Goal: Communication & Community: Answer question/provide support

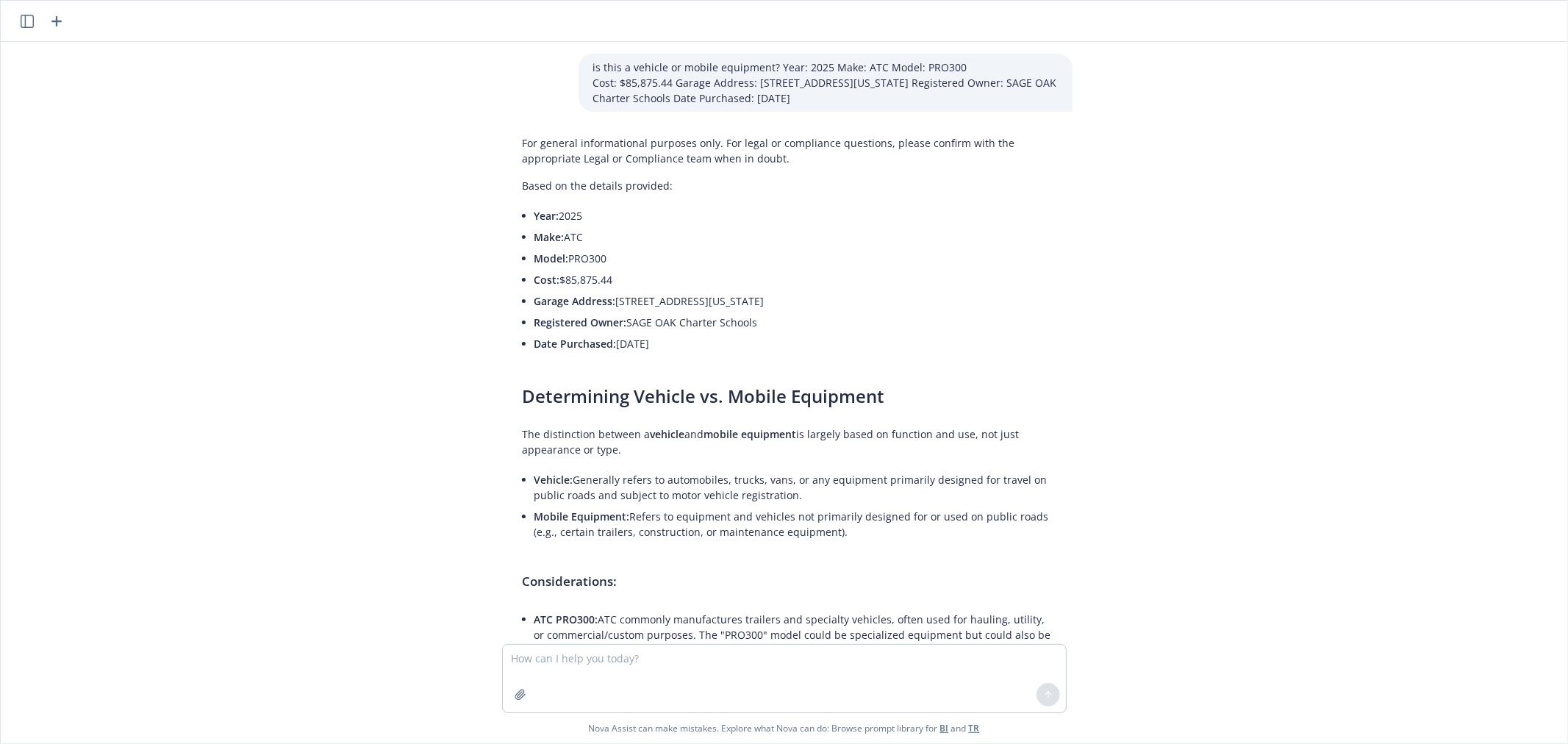
scroll to position [3042, 0]
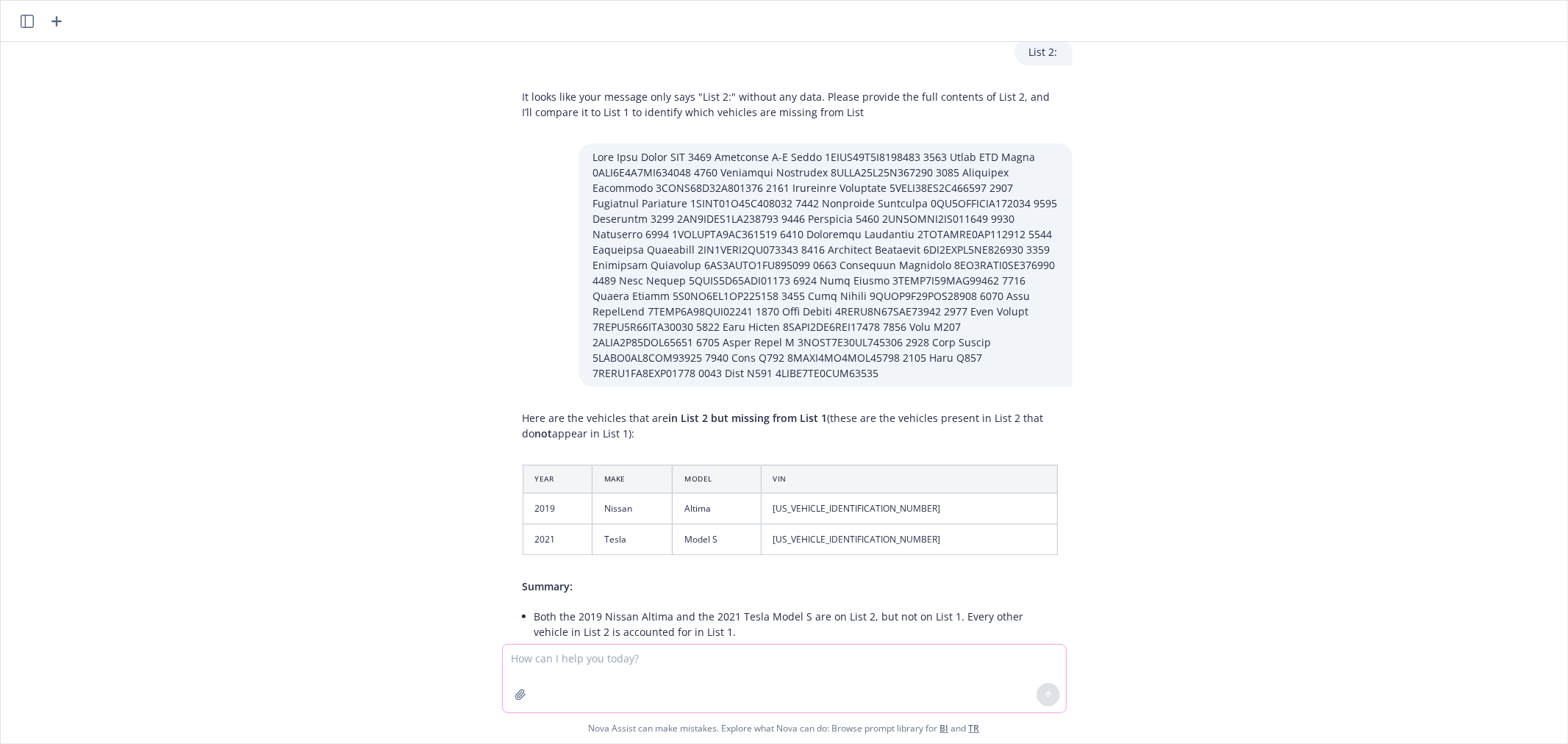
click at [533, 648] on textarea at bounding box center [784, 679] width 563 height 68
paste textarea "Team, why was Penske COI issued with additional insured and loss payee wording?…"
type textarea "format this email: Team, why was Penske COI issued with additional insured and …"
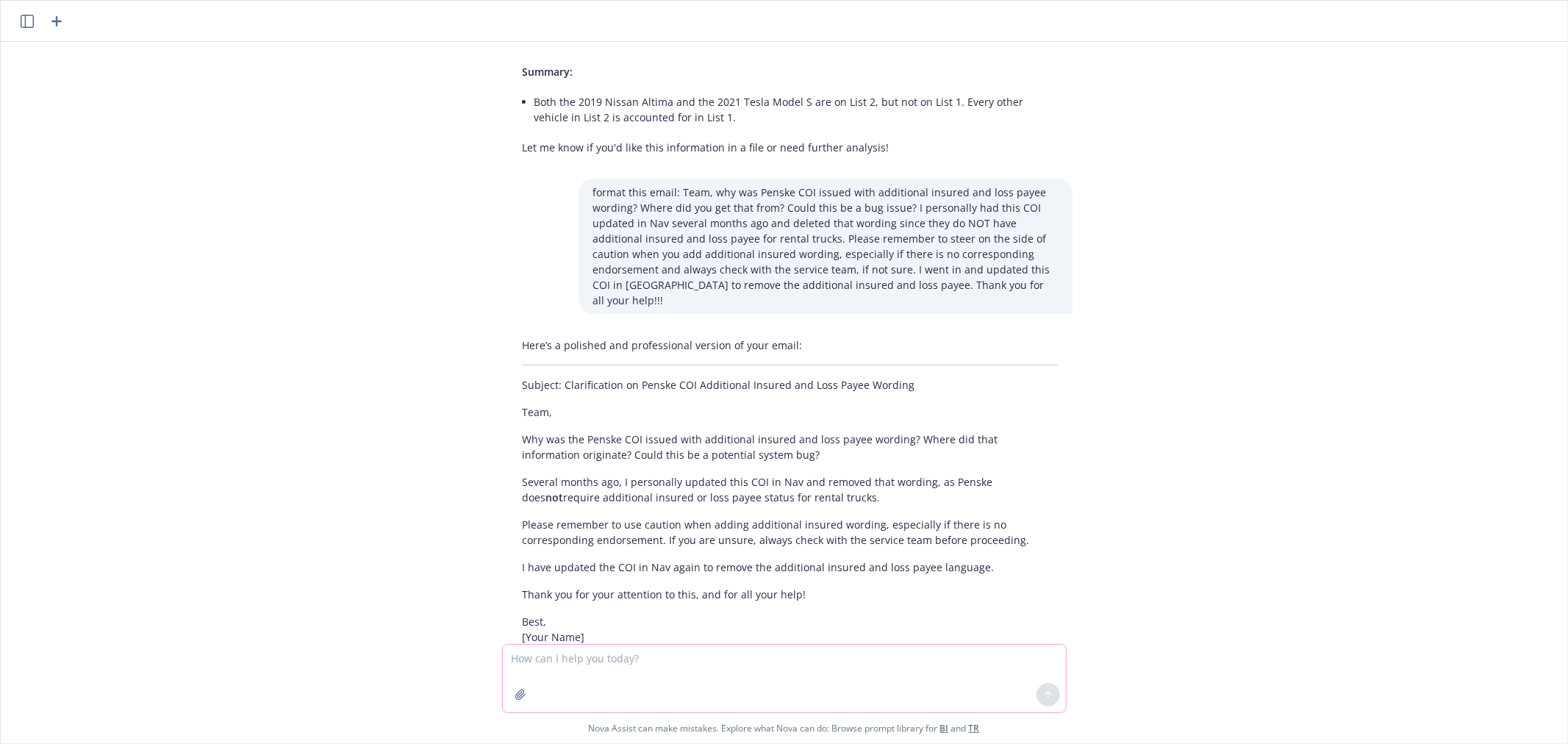
scroll to position [3582, 0]
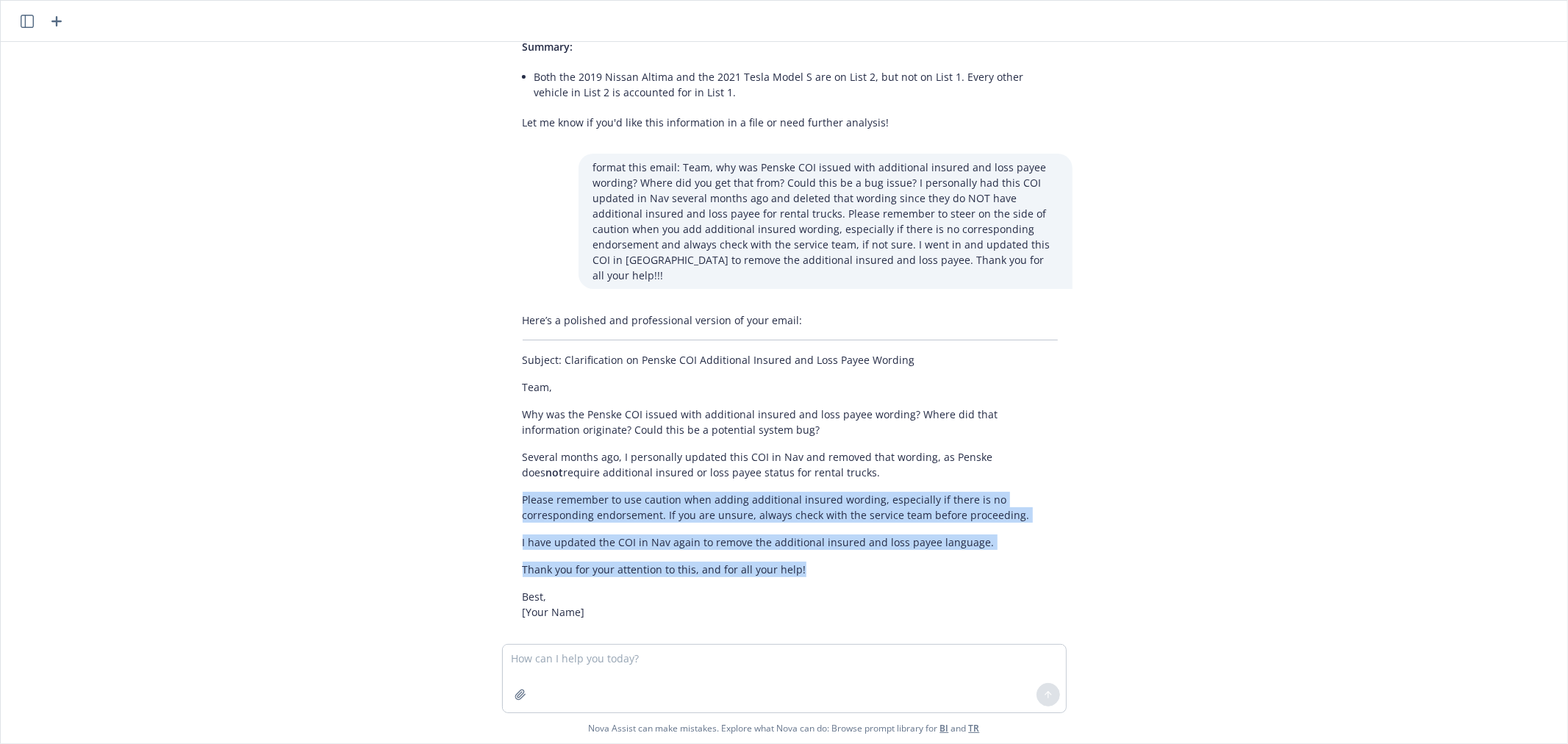
drag, startPoint x: 517, startPoint y: 478, endPoint x: 797, endPoint y: 553, distance: 289.9
click at [797, 553] on div "Here’s a polished and professional version of your email: Subject: Clarificatio…" at bounding box center [790, 466] width 565 height 319
copy div "Please remember to use caution when adding additional insured wording, especial…"
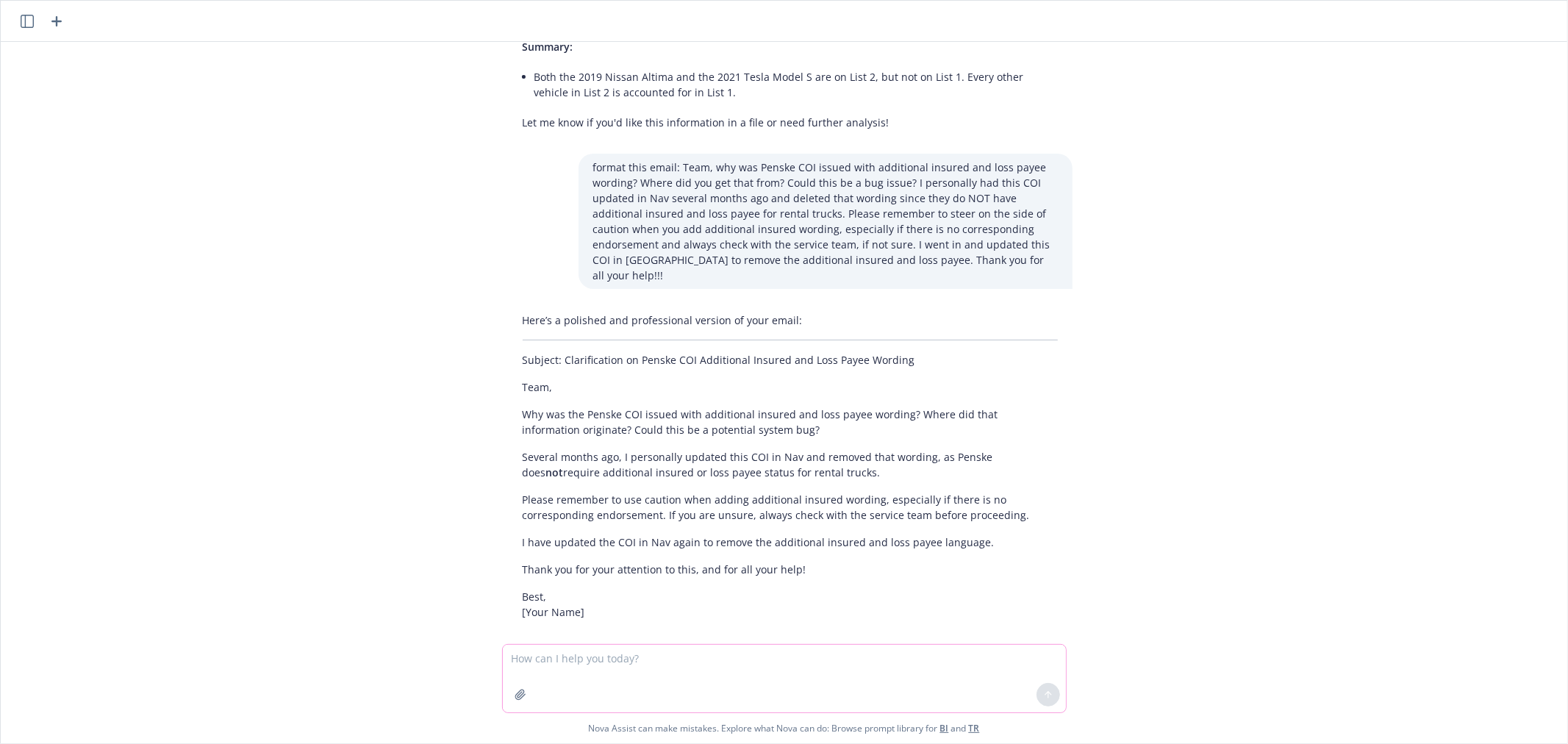
click at [668, 659] on textarea at bounding box center [784, 679] width 563 height 68
paste textarea "90,375 and $26,755"
type textarea "add these 90,375 and $26,755"
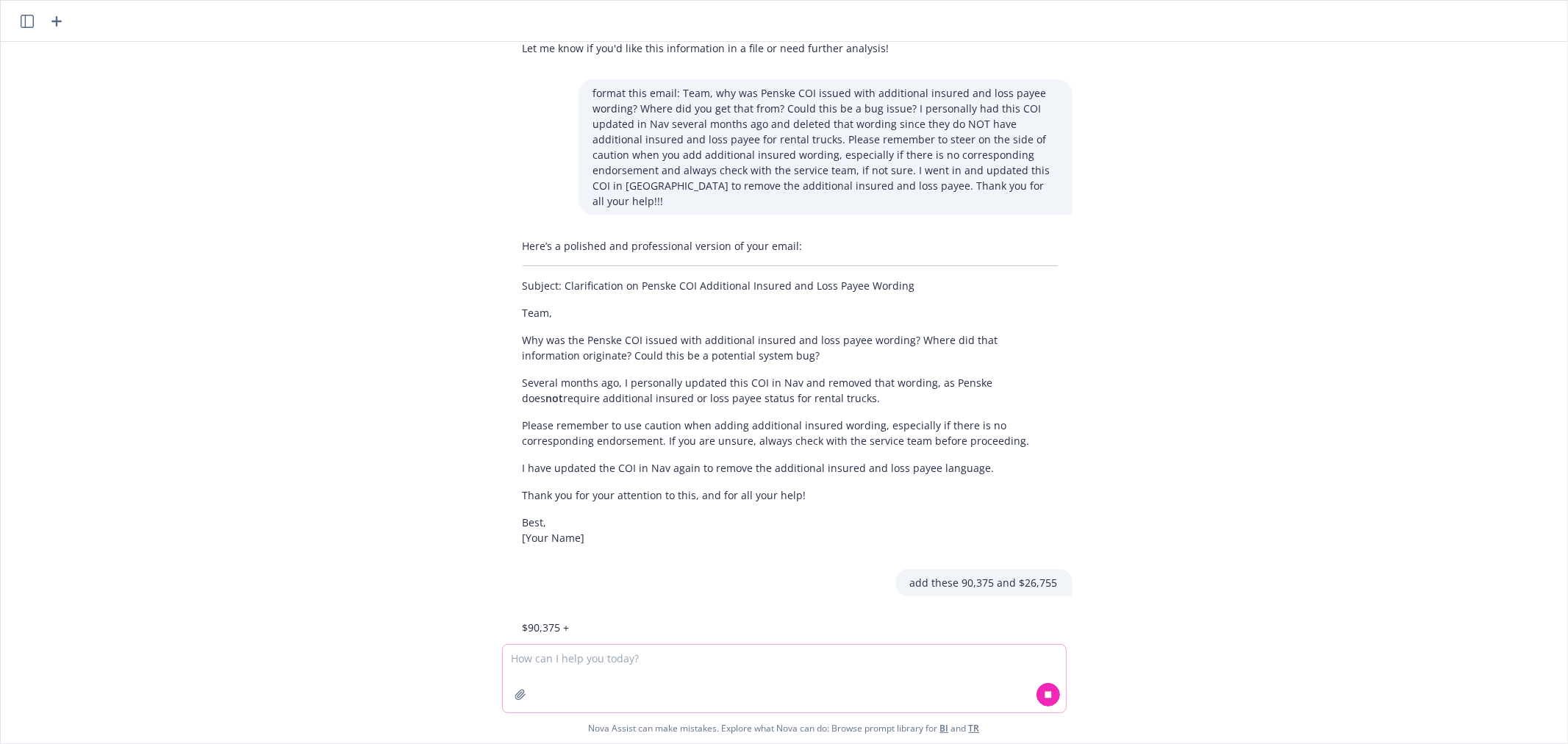
scroll to position [3667, 0]
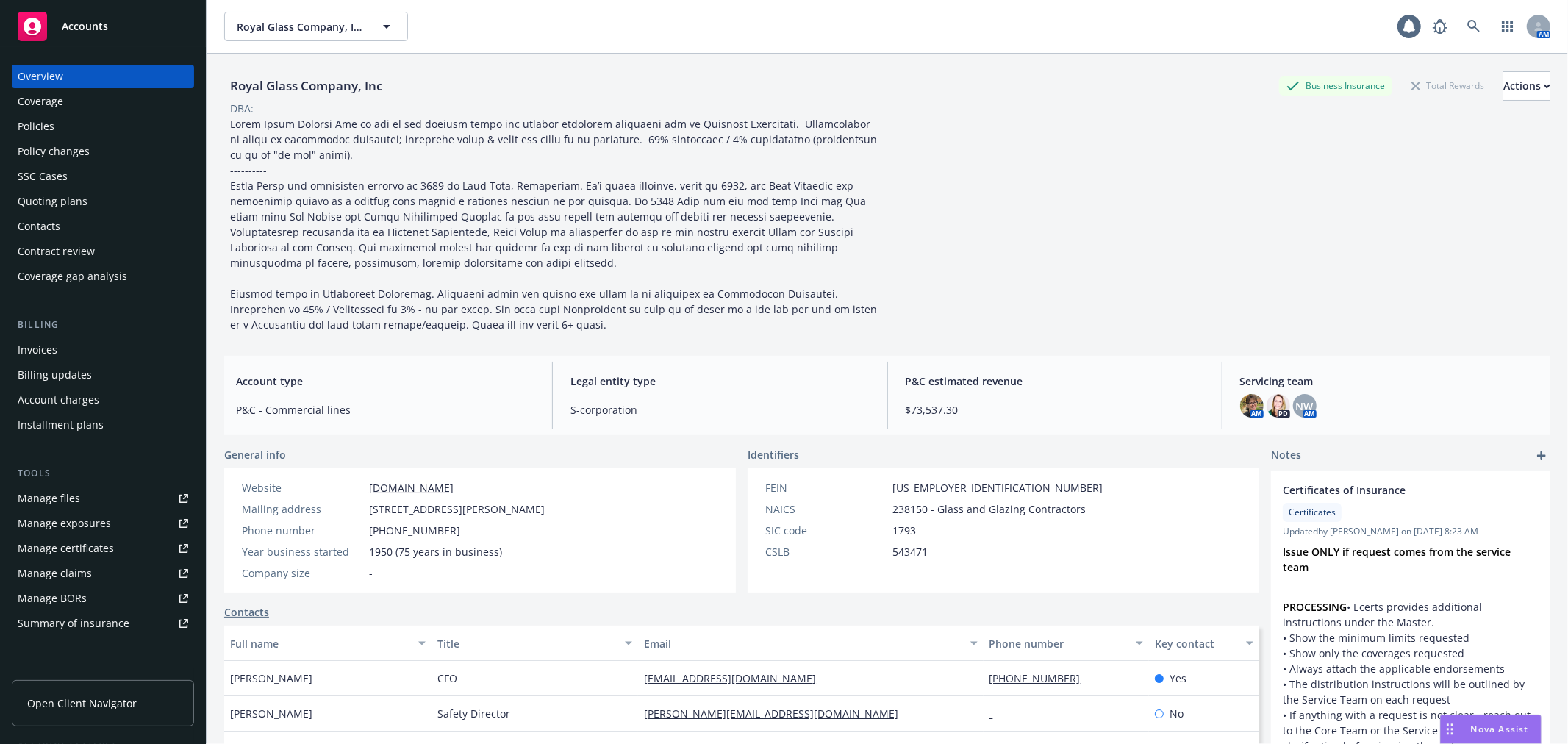
click at [111, 153] on div "Policy changes" at bounding box center [102, 151] width 171 height 24
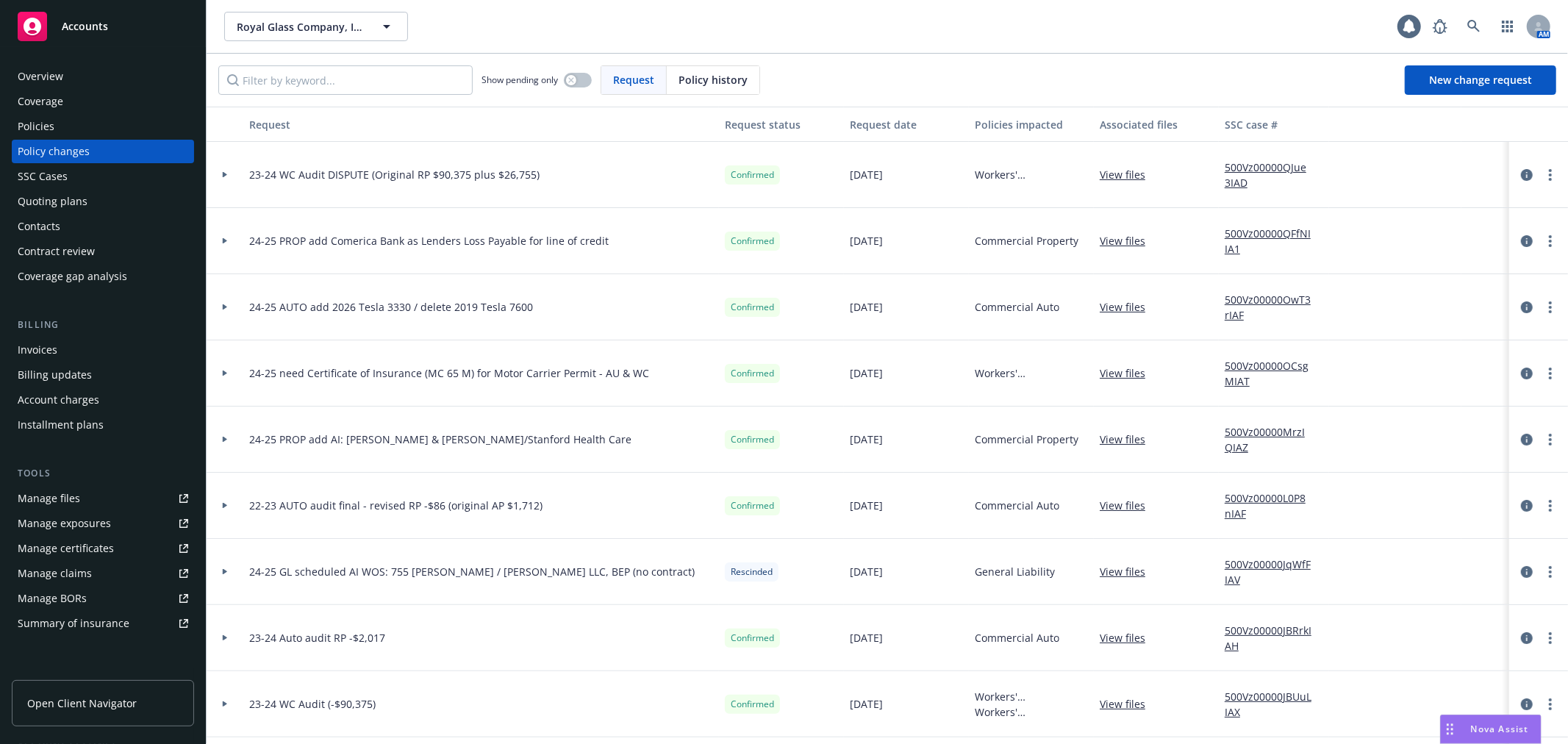
click at [224, 175] on icon at bounding box center [224, 175] width 4 height 6
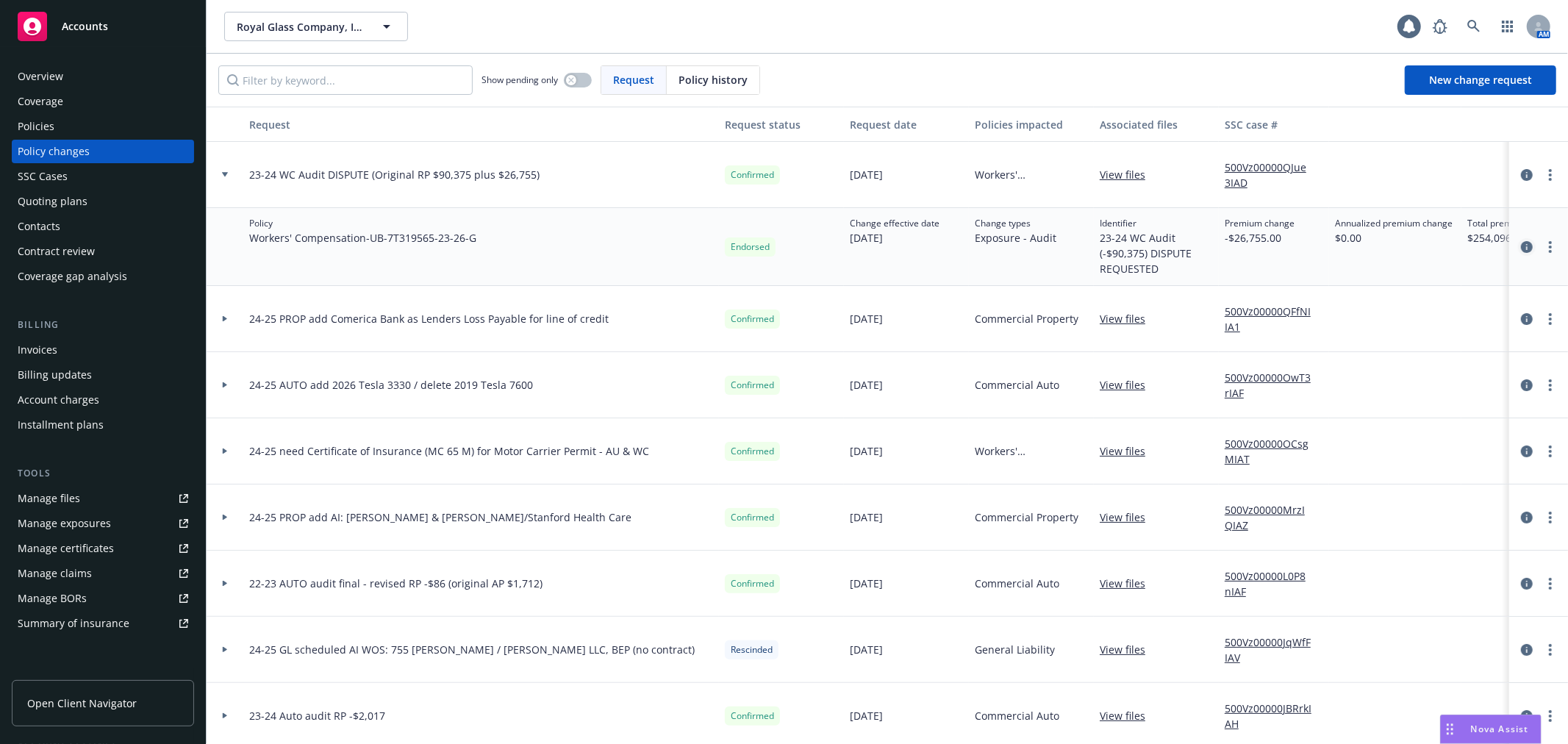
click at [1521, 246] on icon "circleInformation" at bounding box center [1527, 247] width 12 height 12
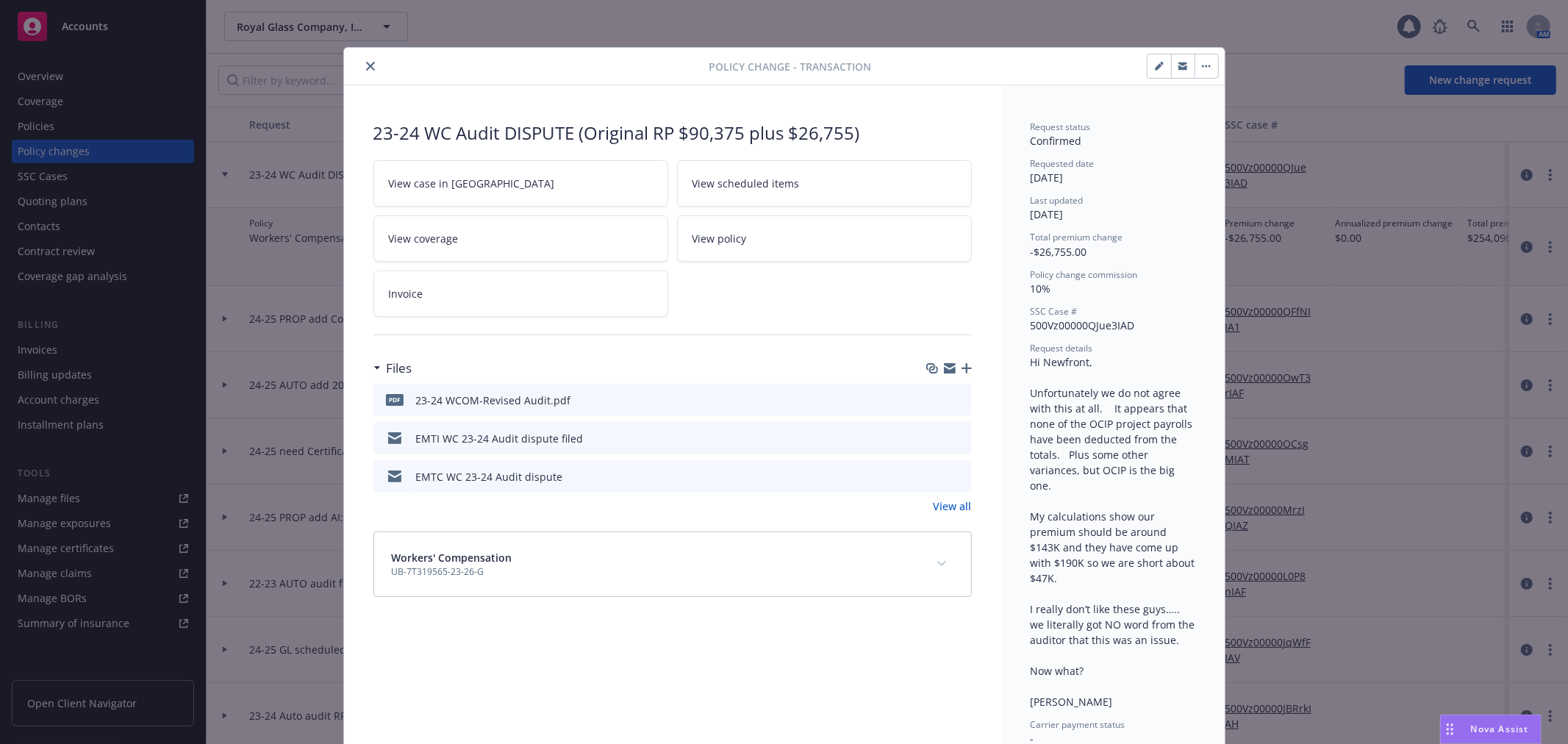
scroll to position [44, 0]
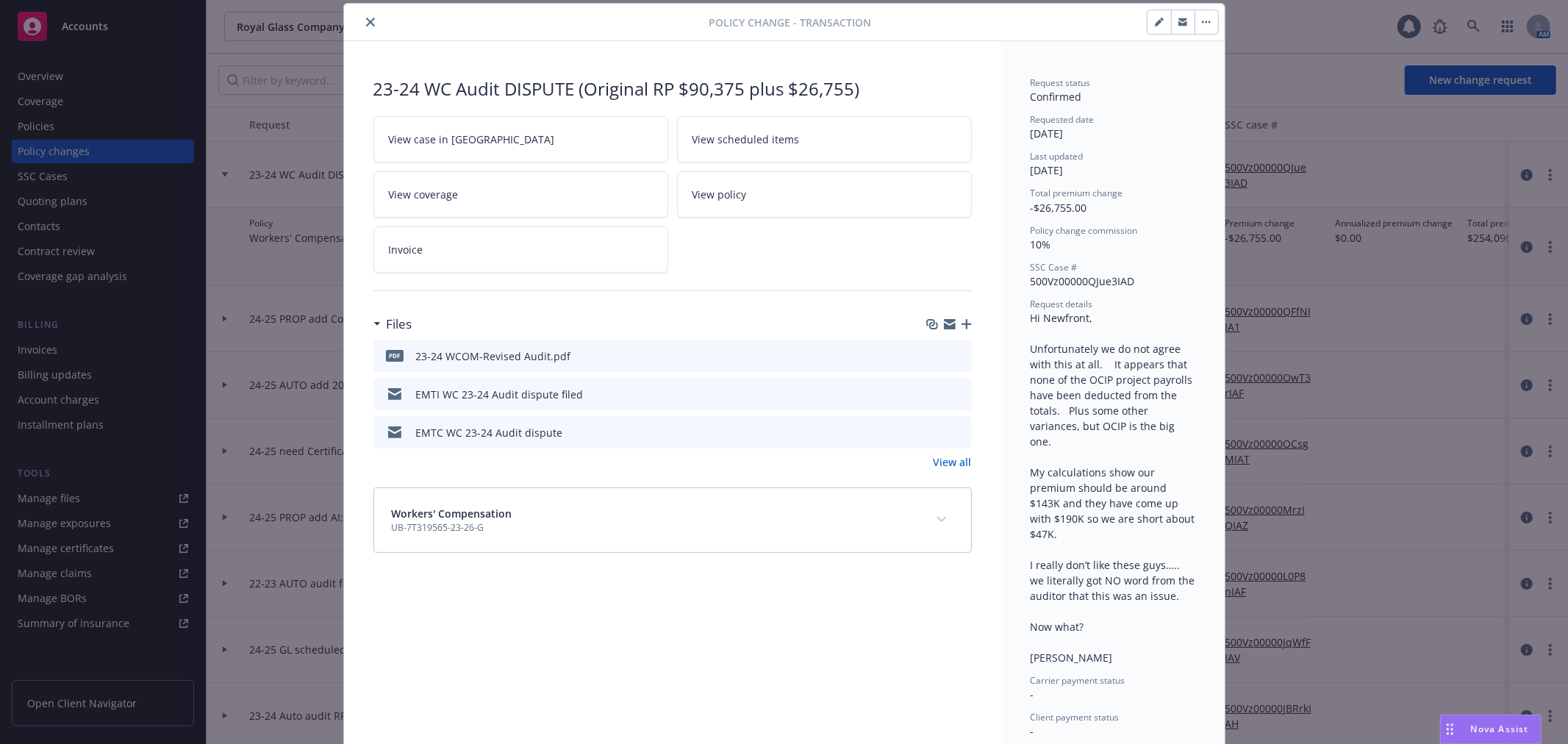
click at [944, 327] on icon "button" at bounding box center [950, 326] width 12 height 7
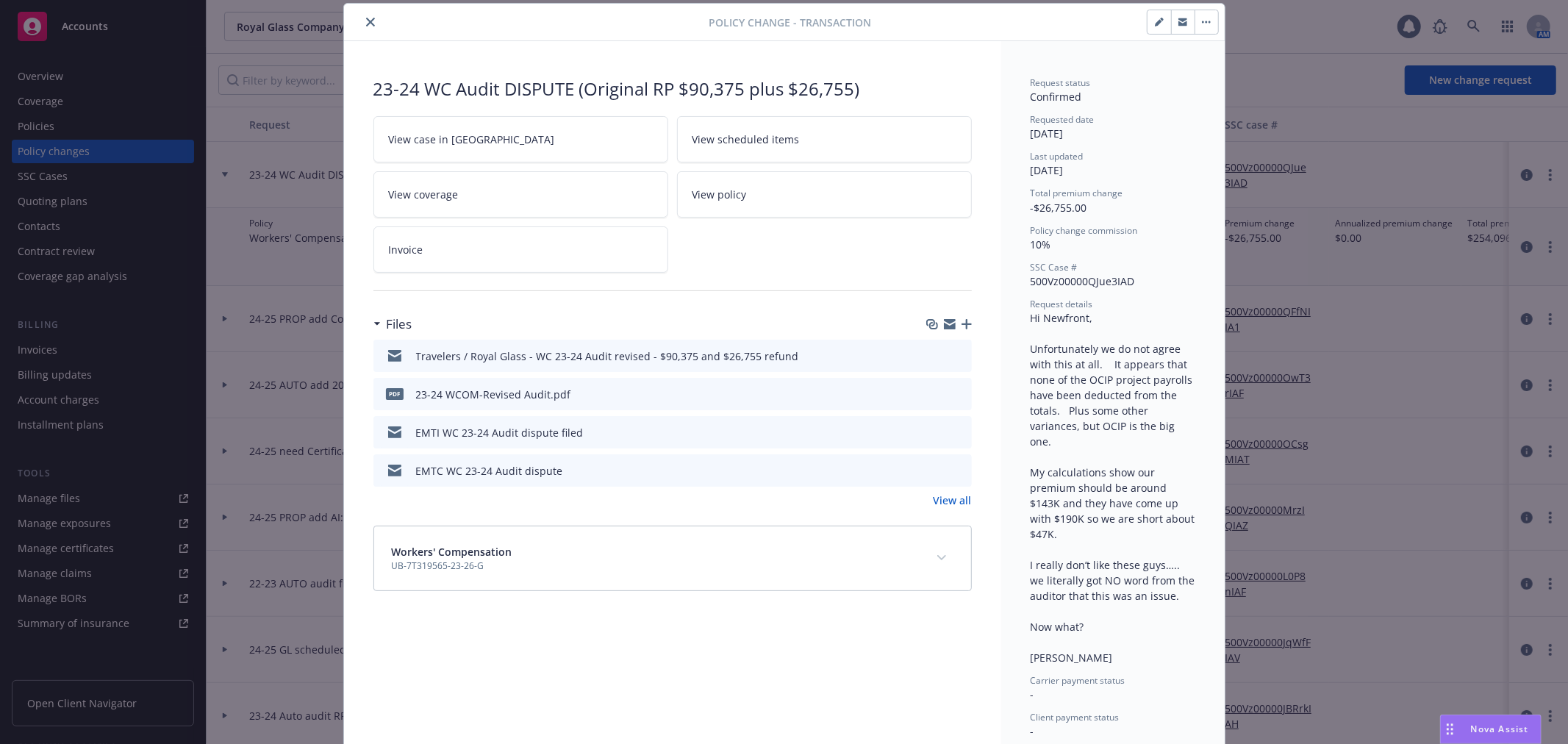
click at [366, 19] on icon "close" at bounding box center [370, 21] width 9 height 9
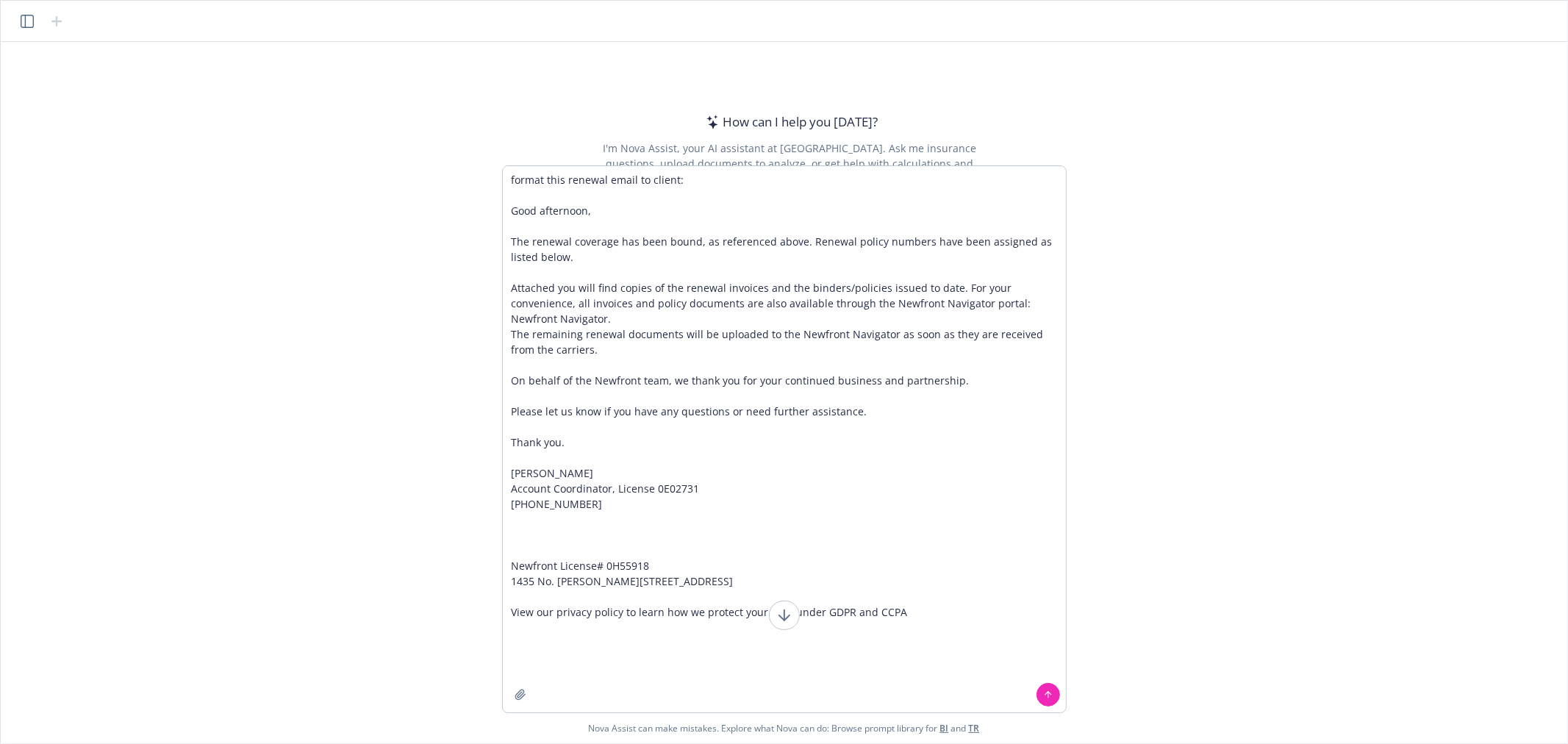
click at [589, 210] on textarea "format this renewal email to client: Good afternoon, The renewal coverage has b…" at bounding box center [784, 439] width 563 height 546
drag, startPoint x: 511, startPoint y: 243, endPoint x: 579, endPoint y: 266, distance: 71.8
click at [579, 266] on textarea "format this renewal email to client: Good afternoon [PERSON_NAME], The renewal …" at bounding box center [784, 439] width 563 height 546
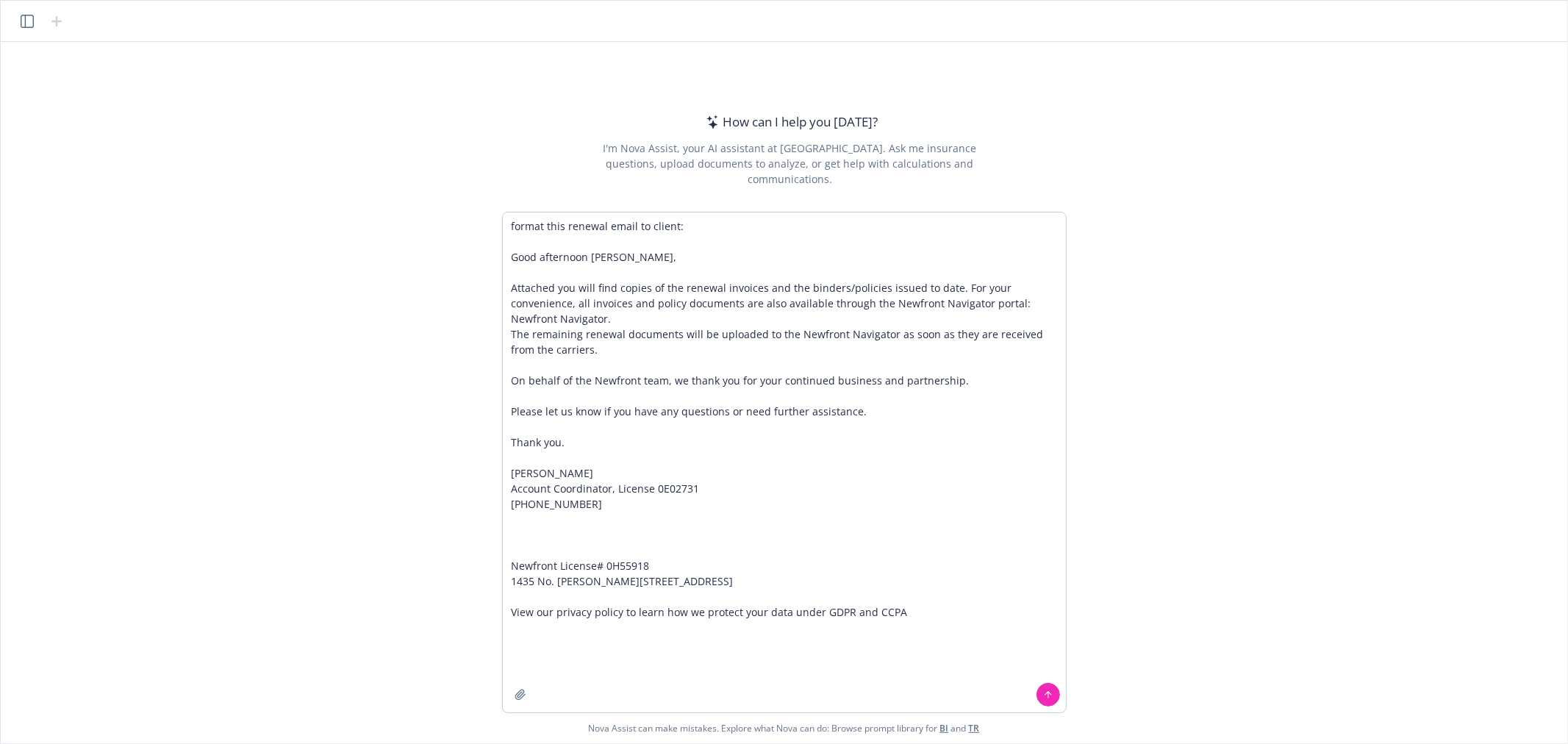
click at [732, 289] on textarea "format this renewal email to client: Good afternoon [PERSON_NAME], Attached you…" at bounding box center [784, 463] width 563 height 500
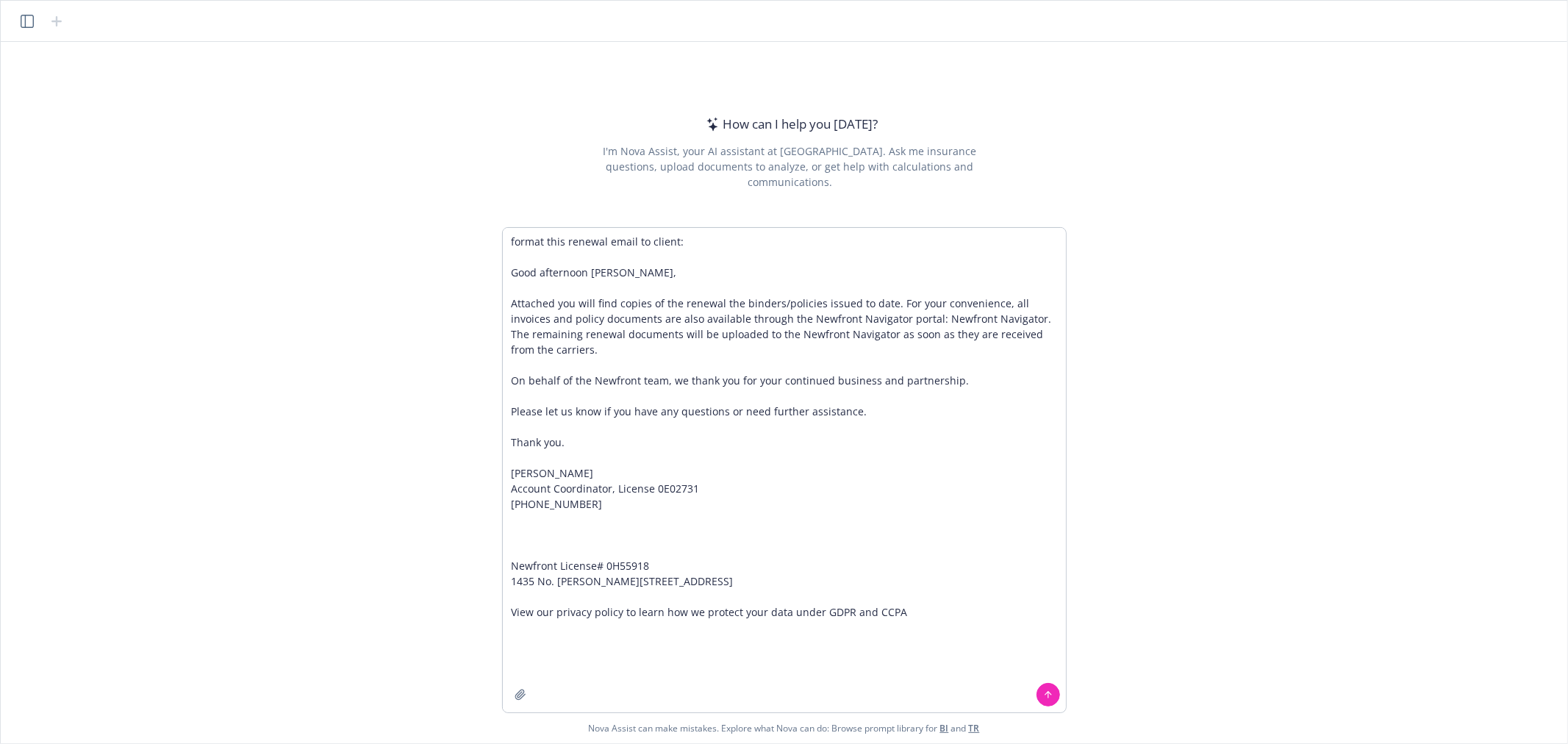
click at [883, 302] on textarea "format this renewal email to client: Good afternoon [PERSON_NAME], Attached you…" at bounding box center [784, 470] width 563 height 485
drag, startPoint x: 847, startPoint y: 318, endPoint x: 938, endPoint y: 313, distance: 91.1
click at [938, 313] on textarea "format this renewal email to client: Good afternoon [PERSON_NAME], Attached you…" at bounding box center [784, 463] width 563 height 500
paste textarea "[URL][DOMAIN_NAME]"
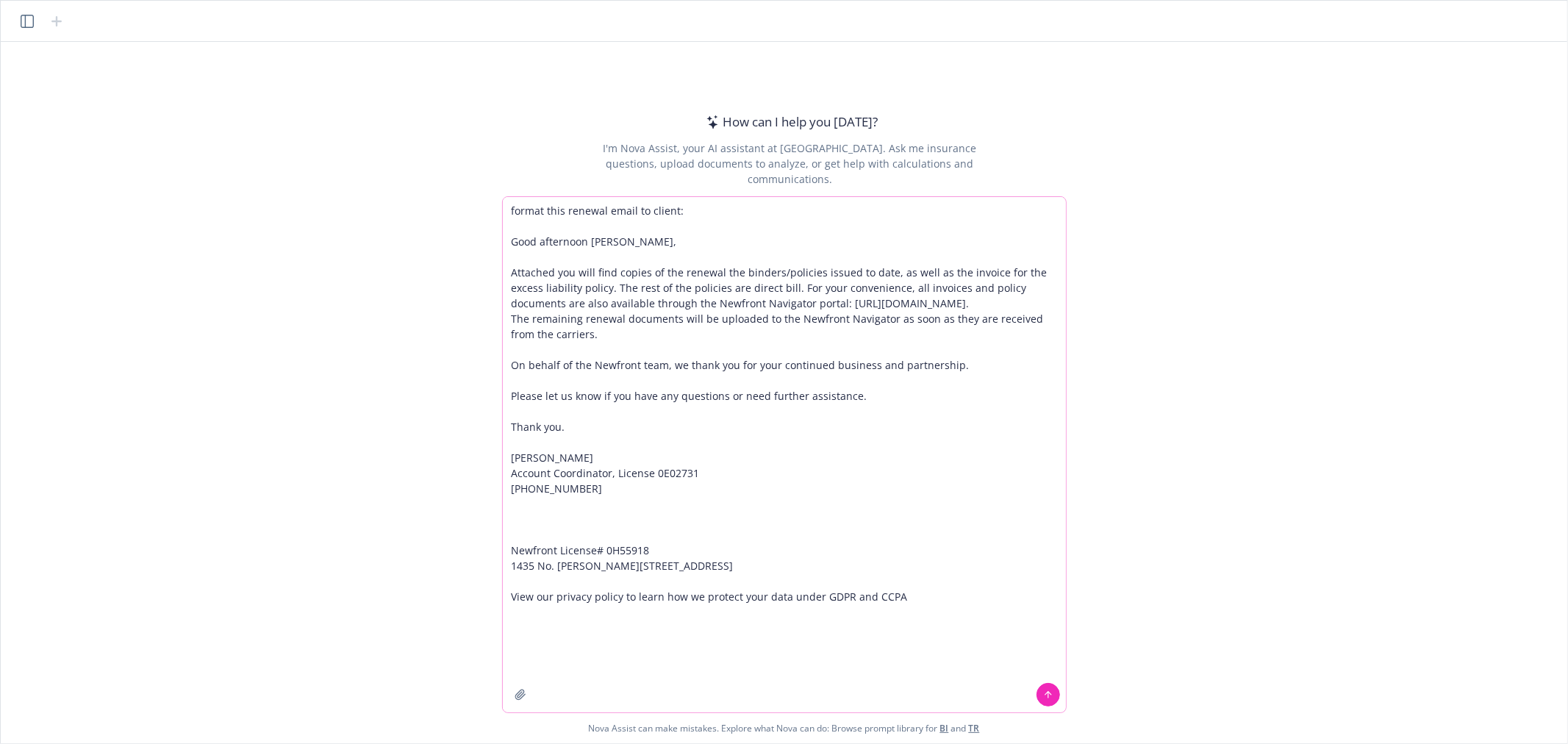
click at [925, 281] on textarea "format this renewal email to client: Good afternoon [PERSON_NAME], Attached you…" at bounding box center [784, 454] width 563 height 516
click at [1001, 282] on textarea "format this renewal email to client: Good afternoon [PERSON_NAME], Attached you…" at bounding box center [784, 454] width 563 height 516
click at [646, 333] on textarea "format this renewal email to client: Good afternoon [PERSON_NAME], Attached you…" at bounding box center [784, 454] width 563 height 516
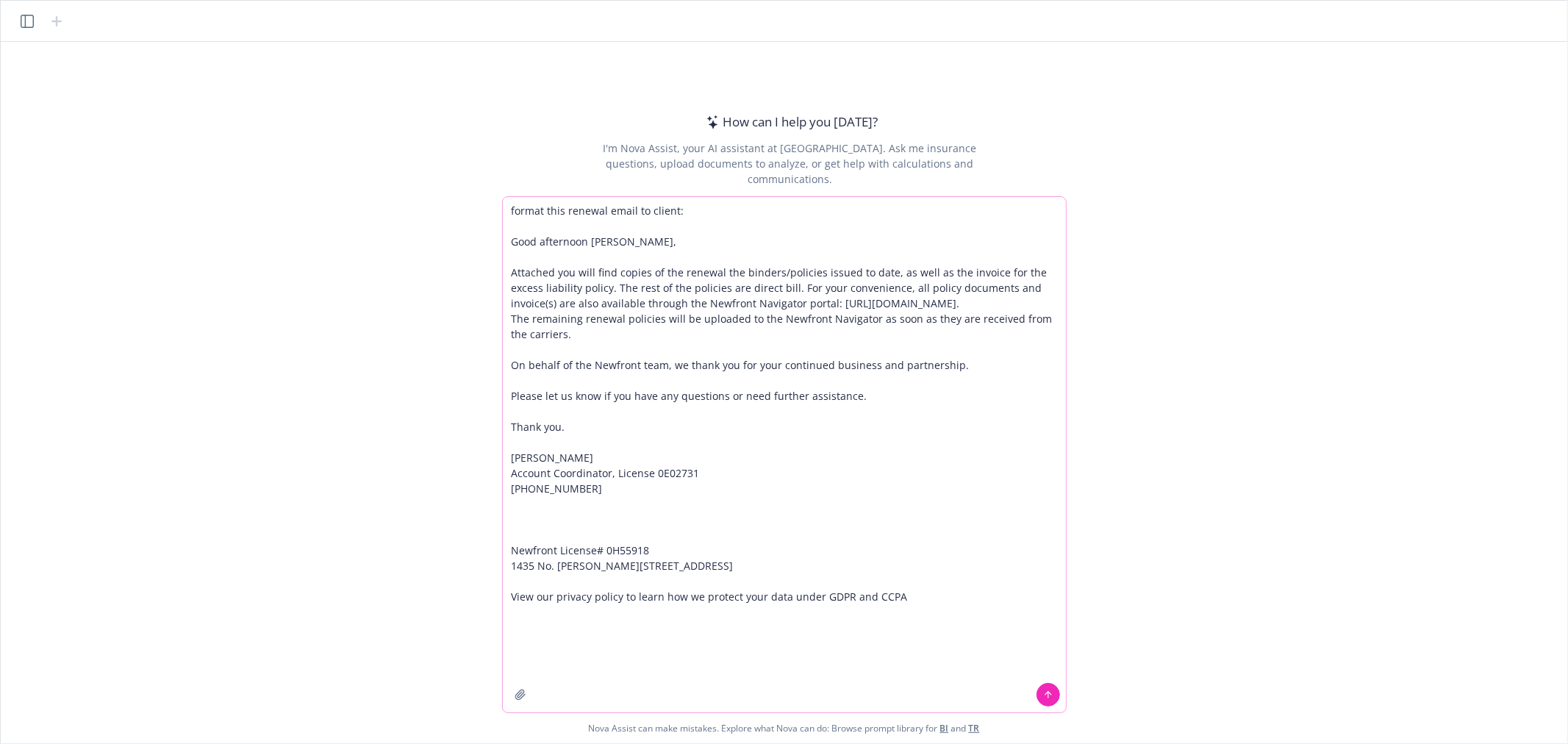
type textarea "format this renewal email to client: Good afternoon [PERSON_NAME], Attached you…"
click at [1046, 691] on icon at bounding box center [1048, 695] width 10 height 10
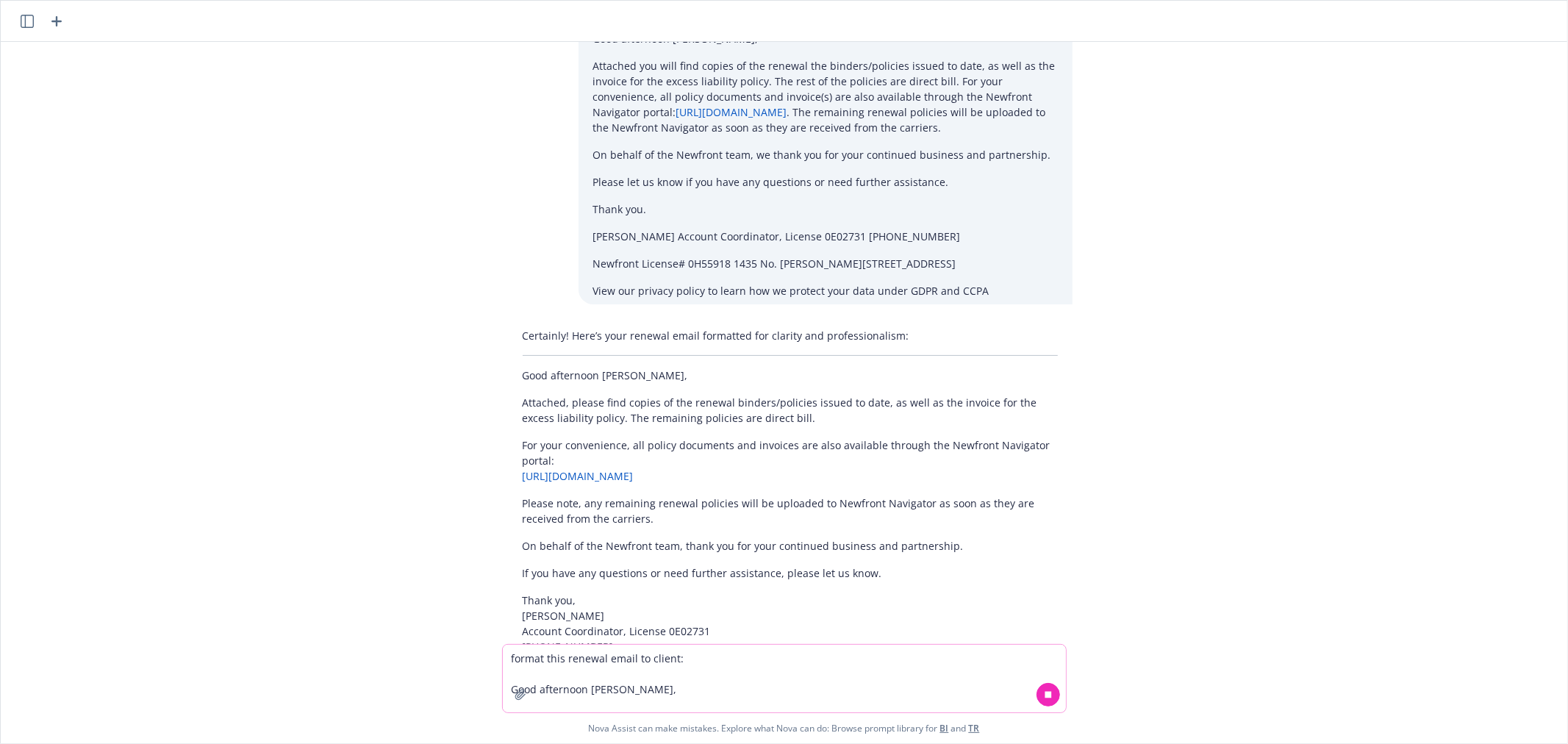
scroll to position [82, 0]
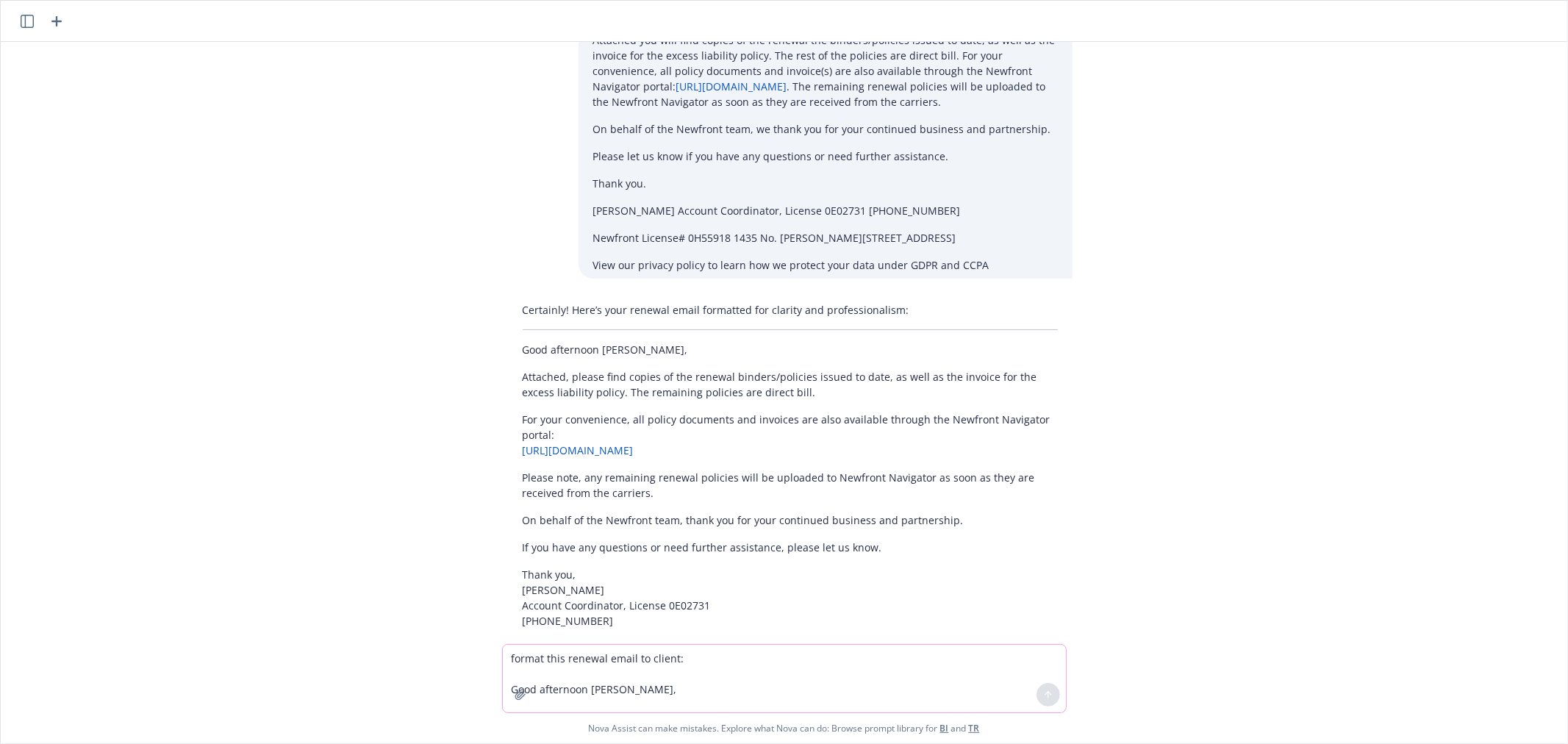
click at [584, 668] on textarea "format this renewal email to client: Good afternoon [PERSON_NAME], Attached you…" at bounding box center [784, 679] width 563 height 68
type textarea "make hyperlink say Navigator portal"
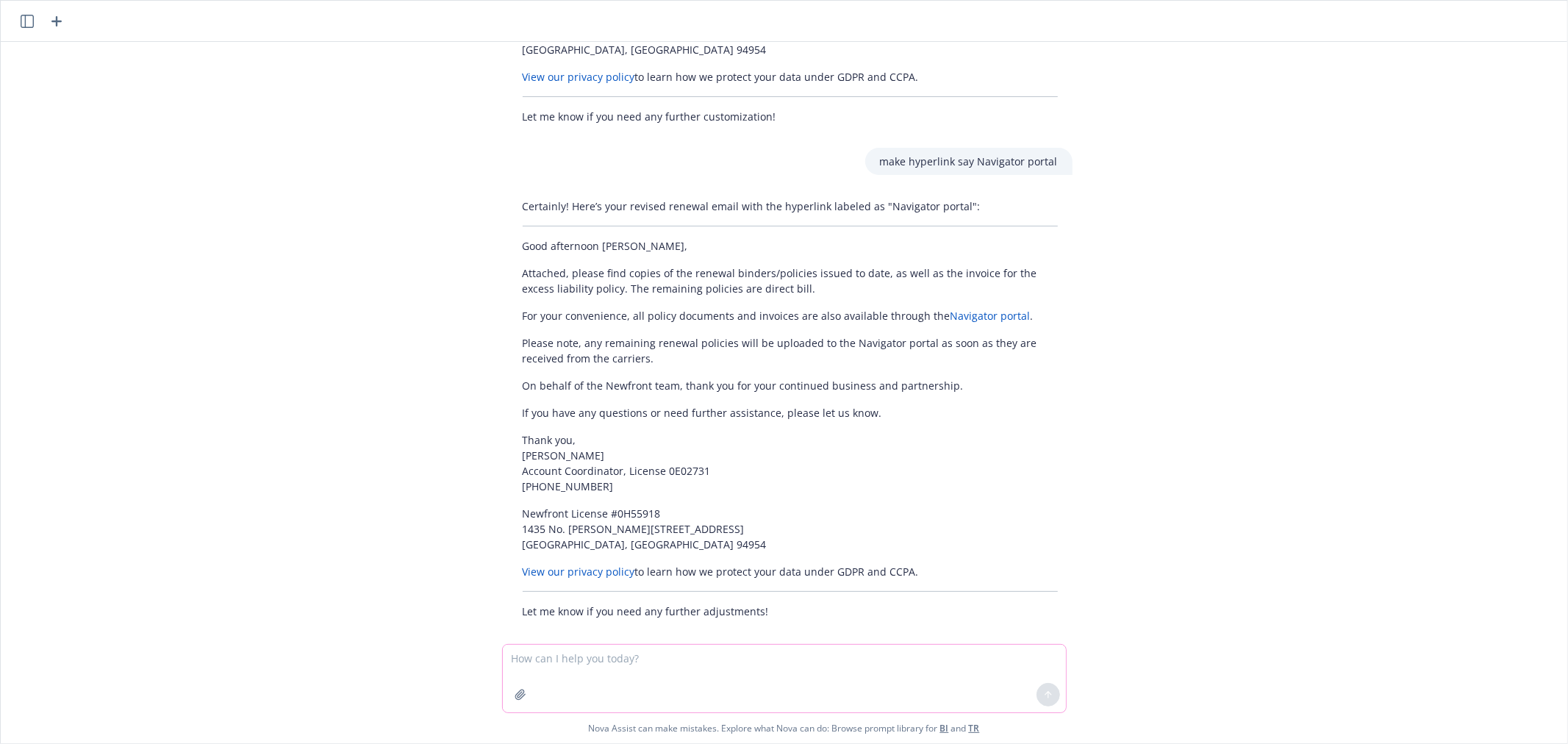
scroll to position [742, 0]
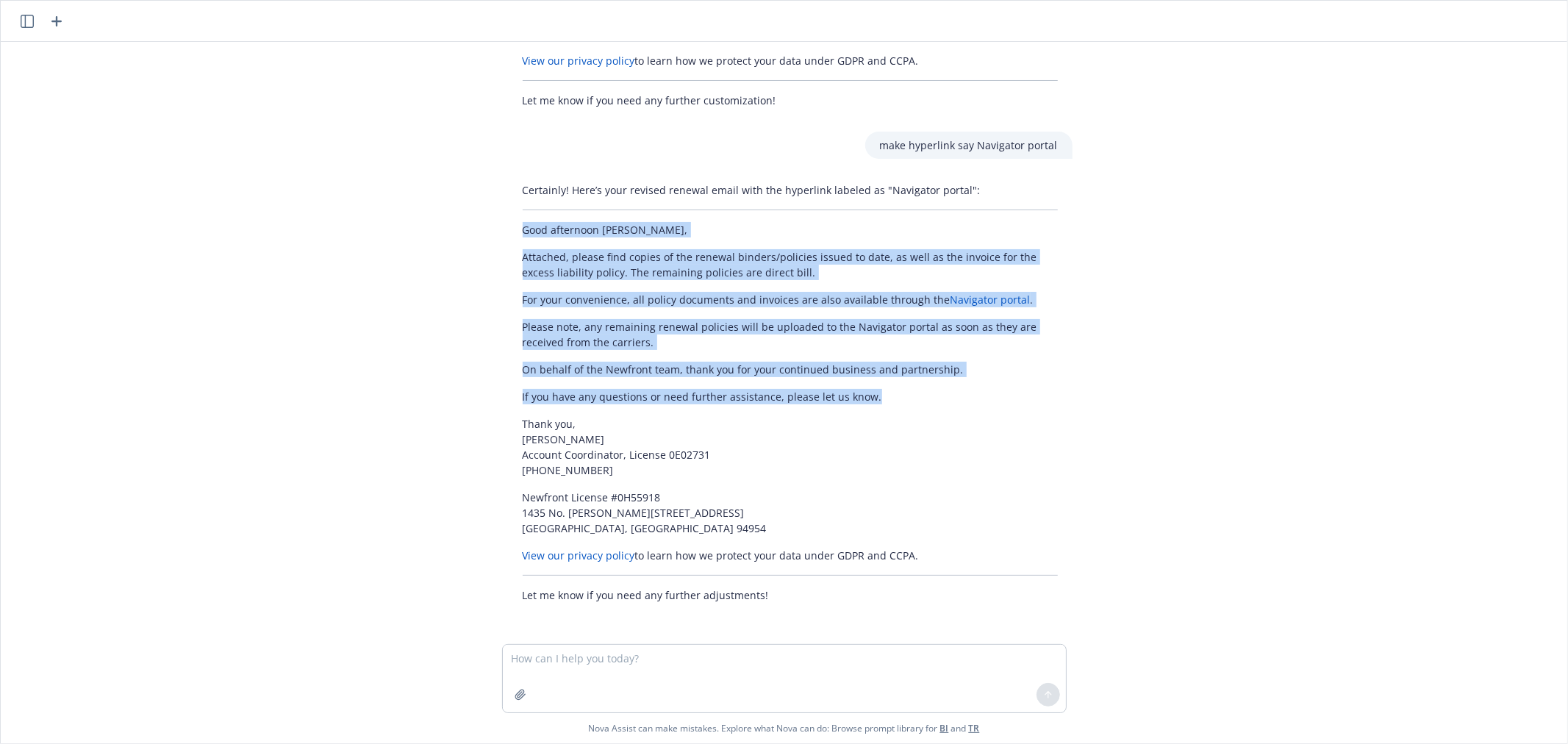
drag, startPoint x: 516, startPoint y: 227, endPoint x: 891, endPoint y: 405, distance: 415.1
click at [891, 405] on div "Certainly! Here’s your revised renewal email with the hyperlink labeled as "Nav…" at bounding box center [790, 393] width 565 height 432
copy div "Good afternoon [PERSON_NAME], Attached, please find copies of the renewal binde…"
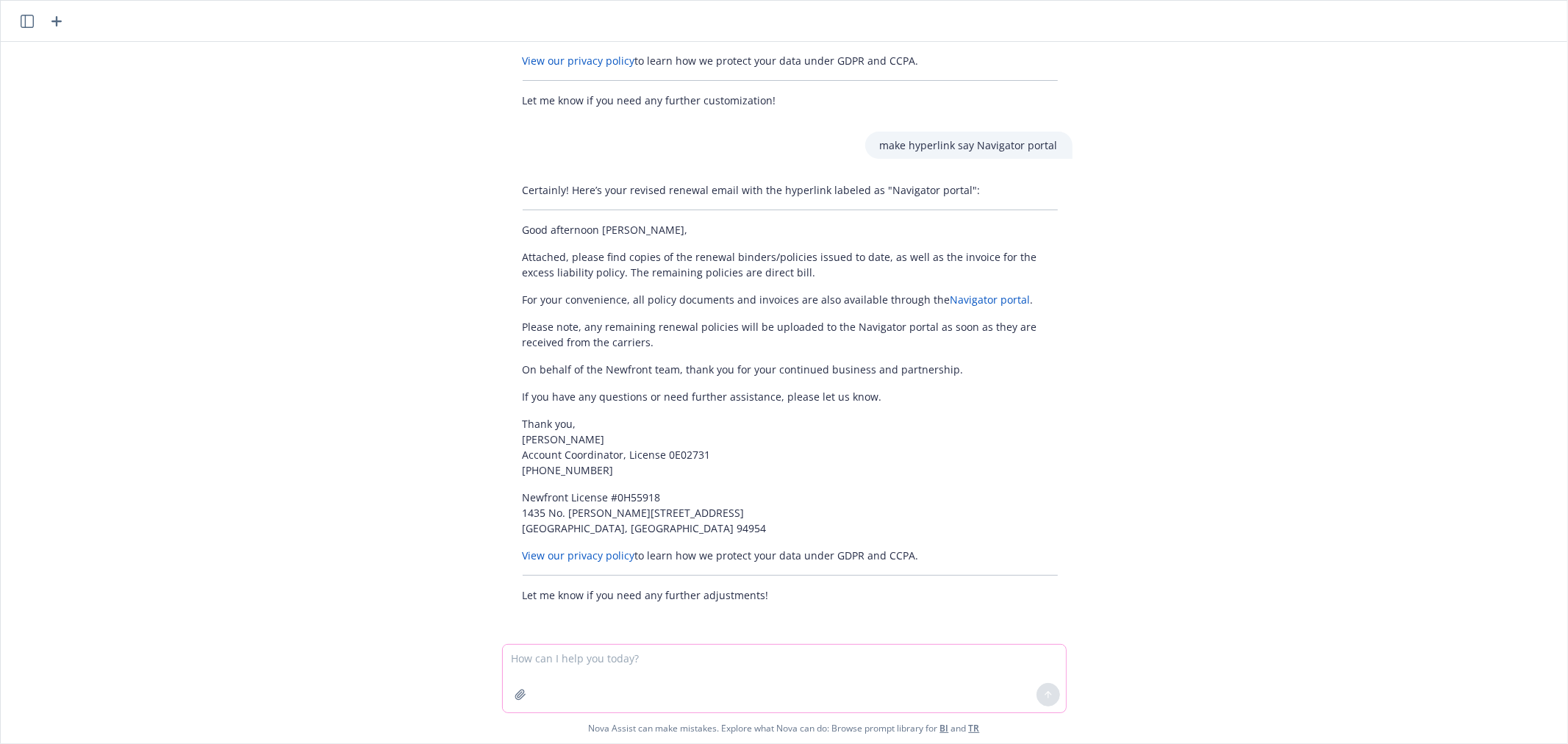
click at [634, 659] on textarea at bounding box center [784, 679] width 563 height 68
paste textarea "[URL][DOMAIN_NAME]"
type textarea "mention that they can register for great american online portal [URL][DOMAIN_NA…"
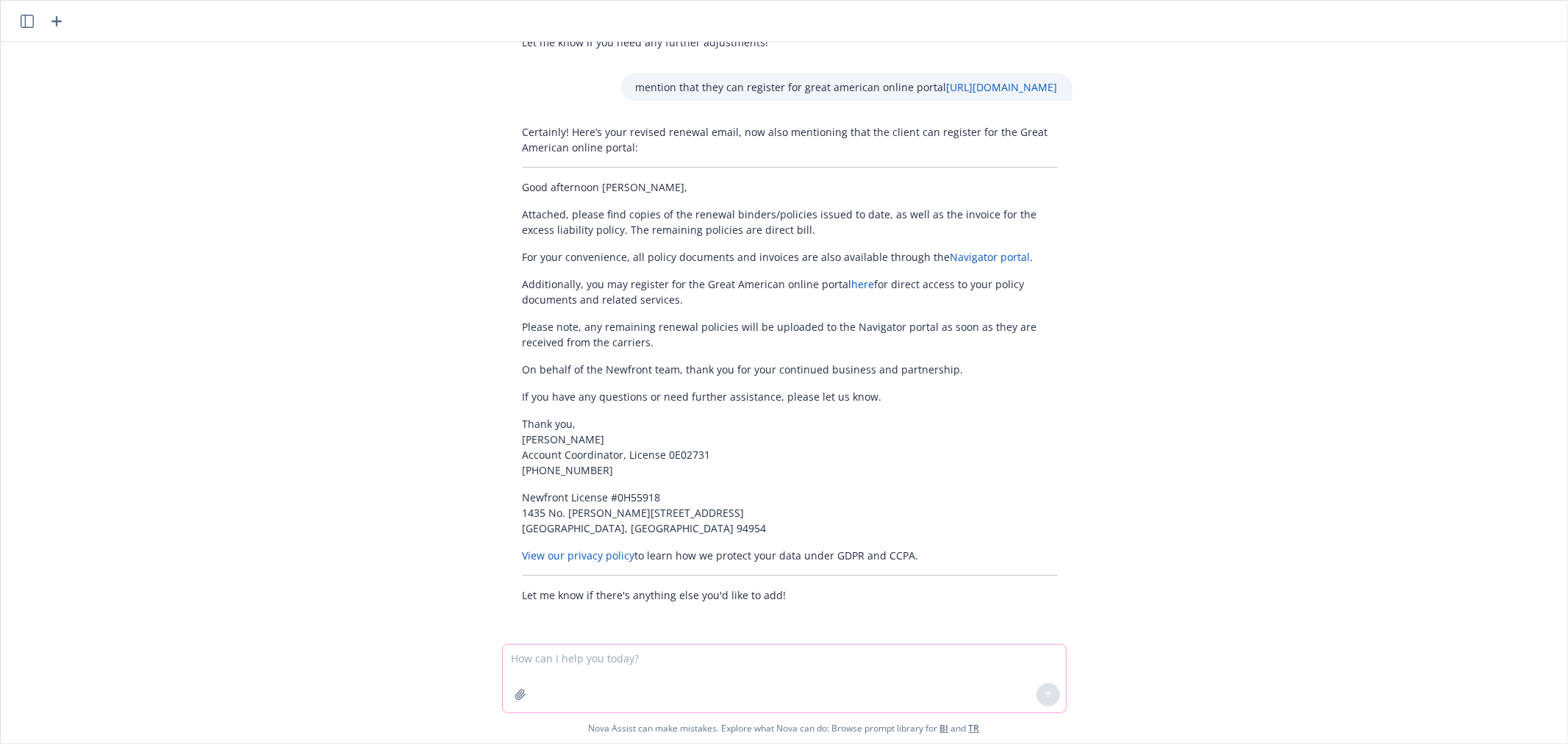
scroll to position [1311, 0]
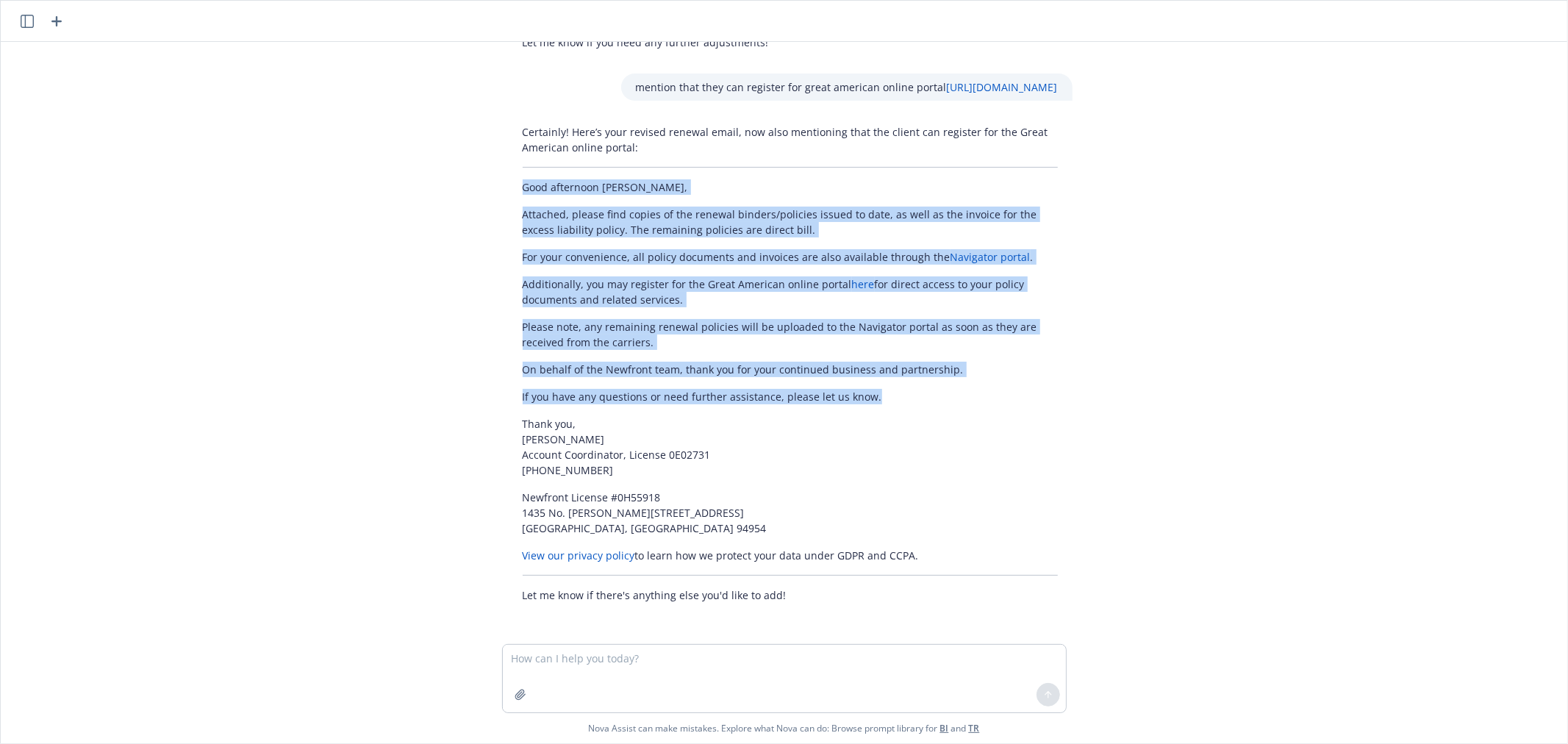
drag, startPoint x: 514, startPoint y: 181, endPoint x: 839, endPoint y: 373, distance: 377.5
click at [880, 402] on div "Certainly! Here’s your revised renewal email, now also mentioning that the clie…" at bounding box center [790, 364] width 565 height 491
copy div "Good afternoon [PERSON_NAME], Attached, please find copies of the renewal binde…"
